Goal: Task Accomplishment & Management: Manage account settings

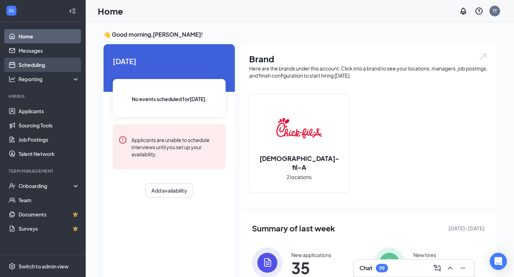
click at [19, 64] on link "Scheduling" at bounding box center [49, 65] width 61 height 14
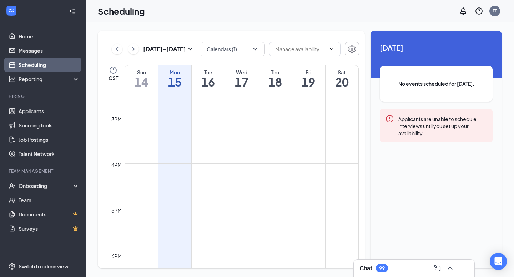
scroll to position [658, 0]
drag, startPoint x: 242, startPoint y: 119, endPoint x: 242, endPoint y: 137, distance: 17.8
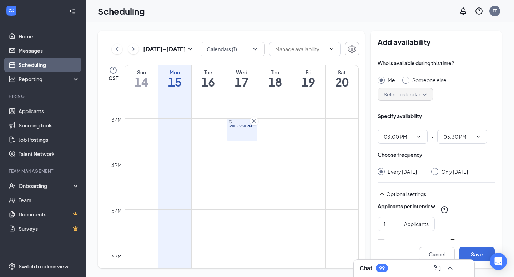
click at [444, 174] on div "Only [DATE]" at bounding box center [449, 171] width 37 height 7
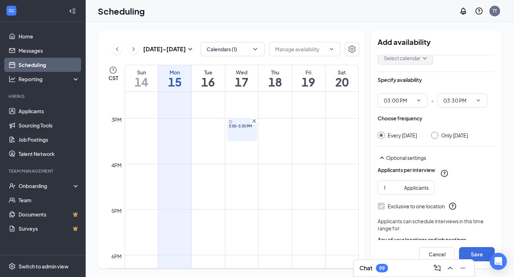
click at [436, 135] on input "Only [DATE]" at bounding box center [433, 134] width 5 height 5
radio input "true"
radio input "false"
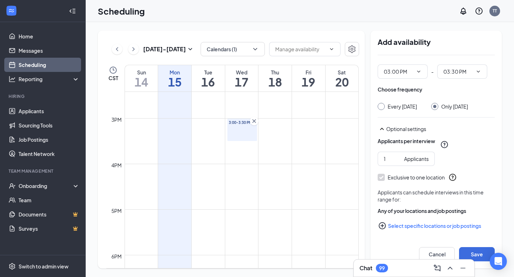
scroll to position [72, 0]
click at [418, 224] on button "Select specific locations or job postings" at bounding box center [435, 226] width 117 height 14
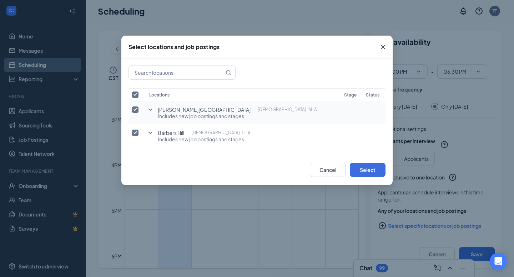
click at [134, 112] on input "checkbox" at bounding box center [135, 110] width 6 height 6
checkbox input "false"
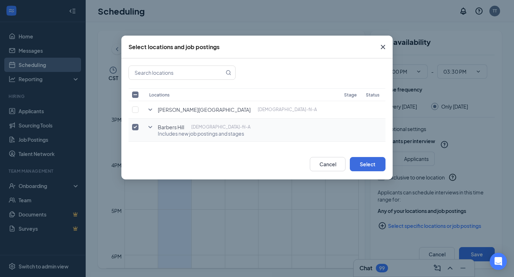
click at [154, 139] on td "Barbers Hill [DEMOGRAPHIC_DATA]-fil-A Includes new job postings and stages" at bounding box center [242, 130] width 195 height 23
click at [152, 130] on icon "SmallChevronDown" at bounding box center [150, 127] width 9 height 9
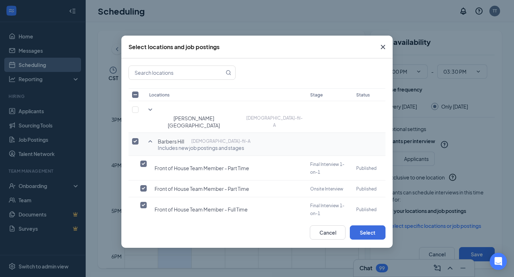
click at [138, 138] on label at bounding box center [137, 141] width 10 height 7
click at [138, 138] on input "checkbox" at bounding box center [135, 141] width 6 height 6
checkbox input "false"
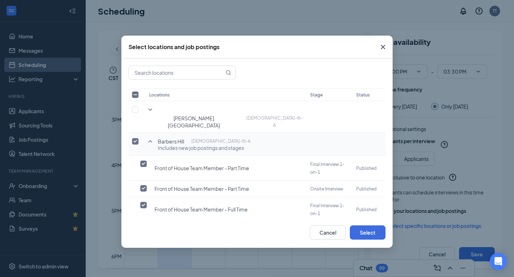
checkbox input "false"
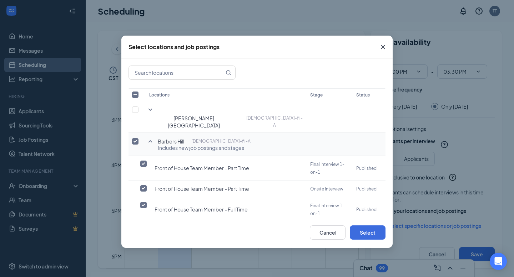
checkbox input "false"
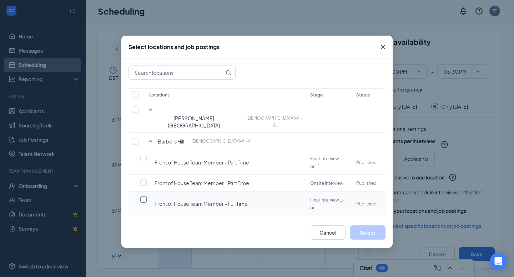
click at [146, 196] on input "checkbox" at bounding box center [143, 199] width 6 height 6
checkbox input "false"
checkbox input "true"
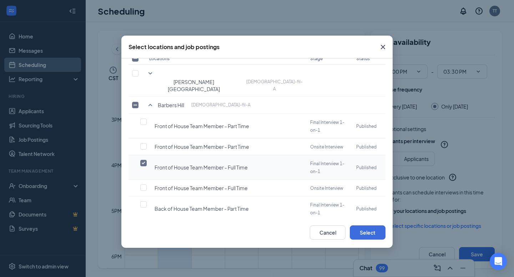
scroll to position [34, 0]
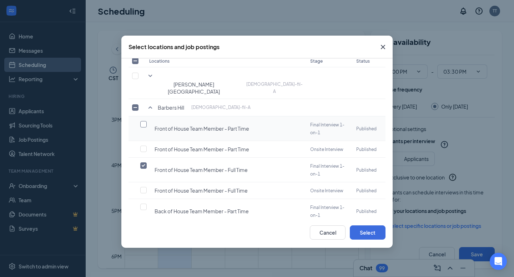
click at [145, 121] on input "checkbox" at bounding box center [143, 124] width 6 height 6
checkbox input "true"
click at [370, 240] on div "Cancel Select" at bounding box center [256, 233] width 271 height 31
click at [368, 234] on button "Select" at bounding box center [367, 233] width 36 height 14
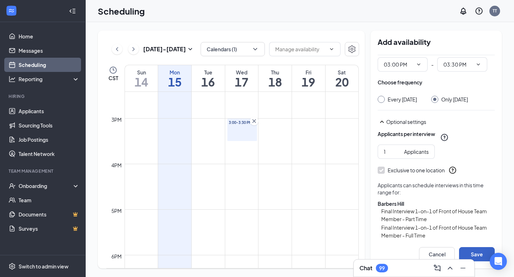
click at [474, 252] on button "Save" at bounding box center [477, 254] width 36 height 14
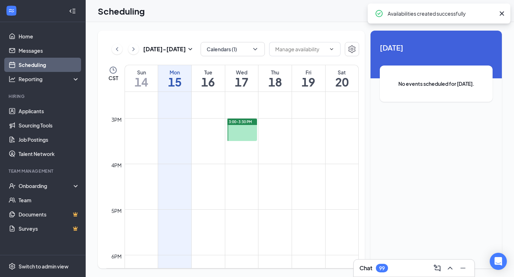
scroll to position [668, 0]
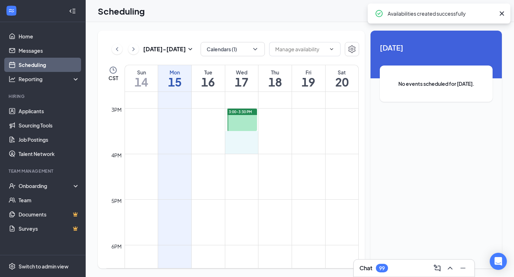
drag, startPoint x: 236, startPoint y: 132, endPoint x: 237, endPoint y: 148, distance: 15.4
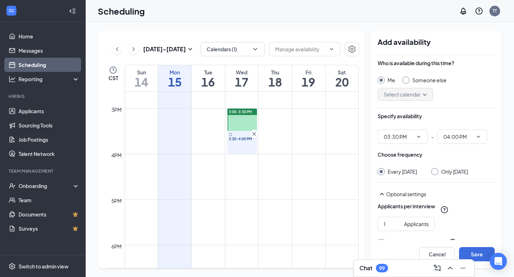
click at [436, 171] on input "Only [DATE]" at bounding box center [433, 170] width 5 height 5
radio input "true"
radio input "false"
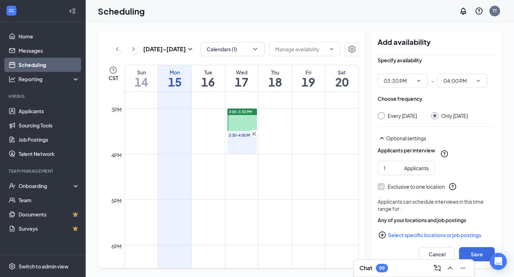
scroll to position [72, 0]
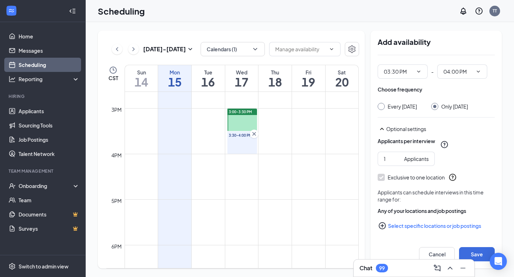
click at [414, 224] on button "Select specific locations or job postings" at bounding box center [435, 226] width 117 height 14
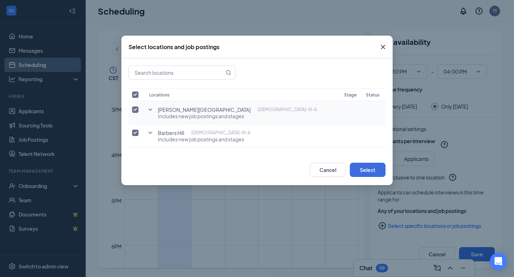
click at [133, 112] on input "checkbox" at bounding box center [135, 110] width 6 height 6
checkbox input "false"
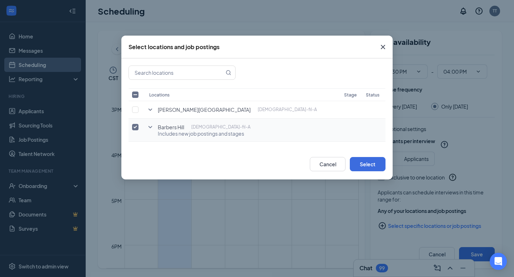
click at [136, 125] on input "checkbox" at bounding box center [135, 127] width 6 height 6
checkbox input "false"
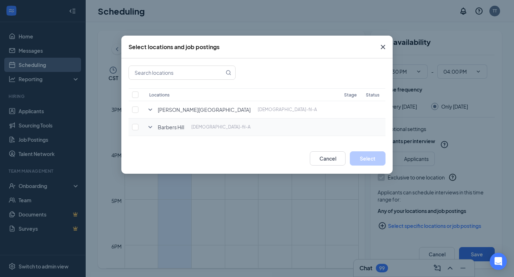
click at [154, 126] on icon "SmallChevronDown" at bounding box center [150, 127] width 9 height 9
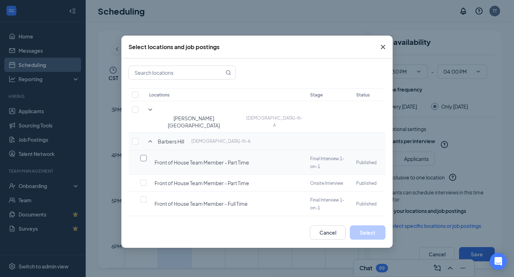
click at [142, 155] on input "checkbox" at bounding box center [143, 158] width 6 height 6
checkbox input "false"
checkbox input "true"
click at [147, 196] on label at bounding box center [145, 199] width 10 height 7
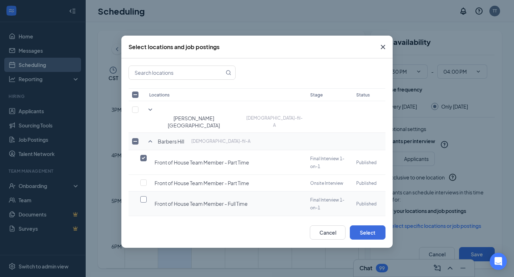
click at [147, 196] on input "checkbox" at bounding box center [143, 199] width 6 height 6
checkbox input "true"
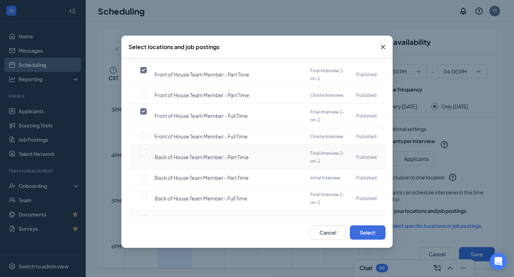
scroll to position [88, 0]
click at [375, 239] on button "Select" at bounding box center [367, 233] width 36 height 14
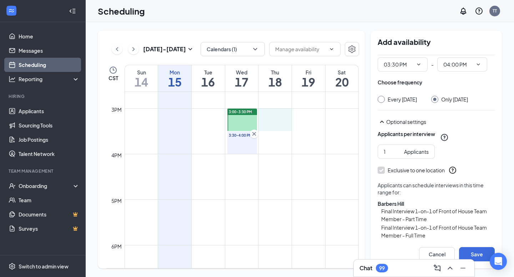
drag, startPoint x: 272, startPoint y: 109, endPoint x: 273, endPoint y: 123, distance: 14.6
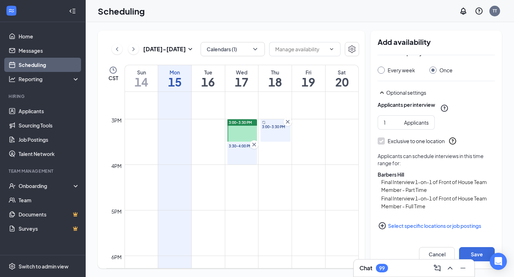
scroll to position [657, 0]
click at [480, 252] on button "Save" at bounding box center [477, 254] width 36 height 14
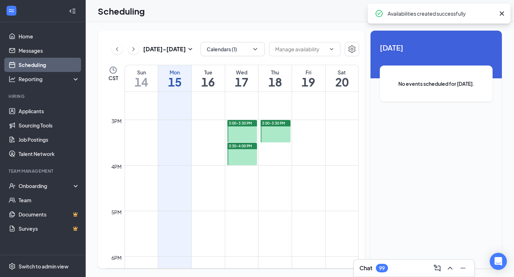
click at [502, 14] on icon "Cross" at bounding box center [501, 13] width 4 height 4
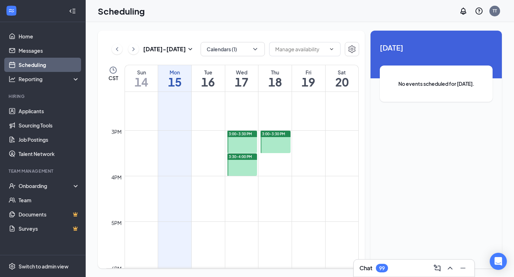
scroll to position [655, 0]
